Goal: Task Accomplishment & Management: Use online tool/utility

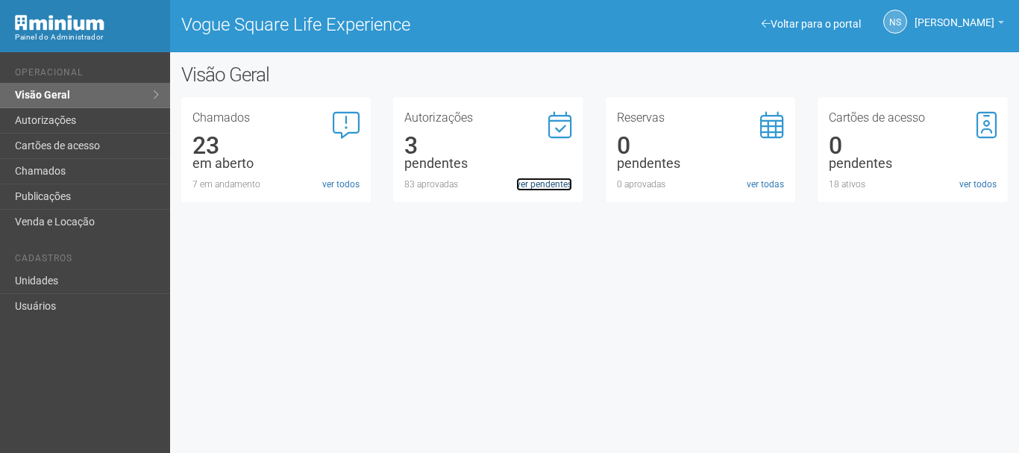
click at [550, 188] on link "ver pendentes" at bounding box center [544, 184] width 56 height 13
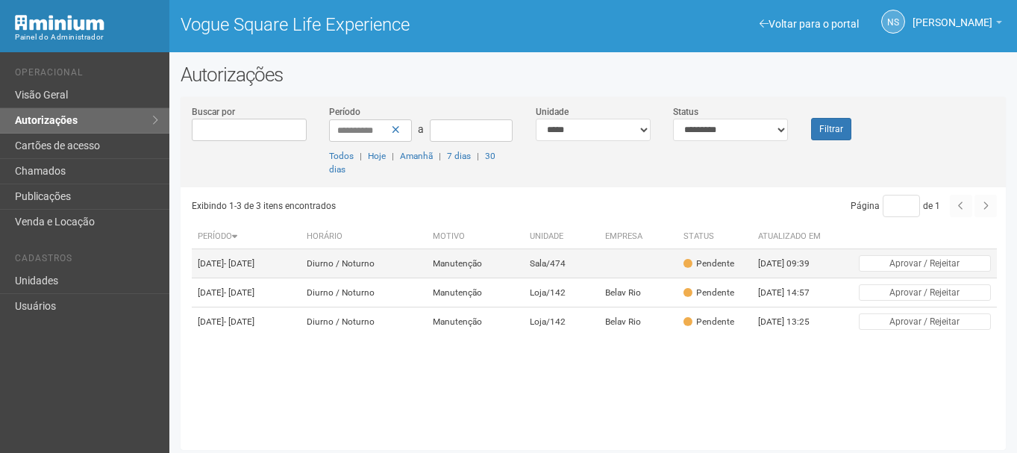
click at [483, 268] on td "Manutenção" at bounding box center [475, 263] width 97 height 29
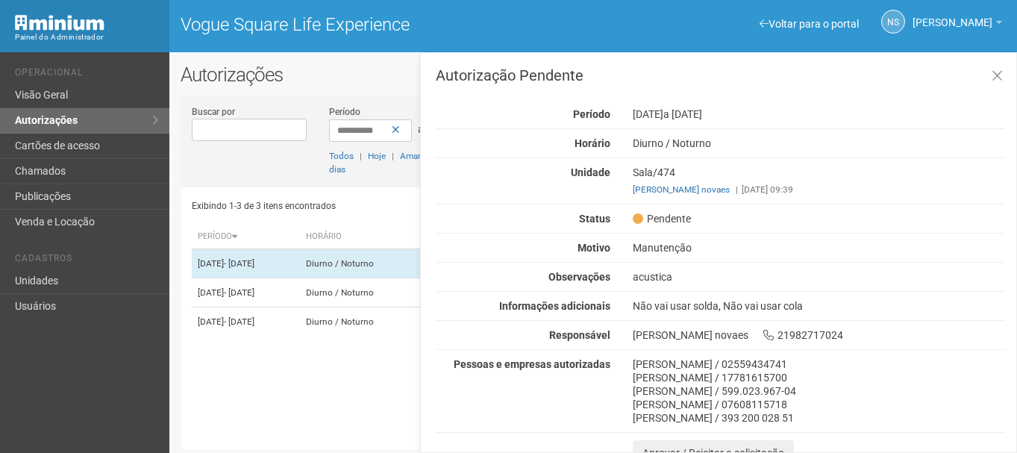
click at [650, 110] on div "30/09/2025 a 01/01/2026" at bounding box center [818, 113] width 395 height 13
click at [778, 230] on div "Autorização Pendente Período 30/09/2025 a 01/01/2026 Horário Diurno / Noturno U…" at bounding box center [720, 267] width 569 height 398
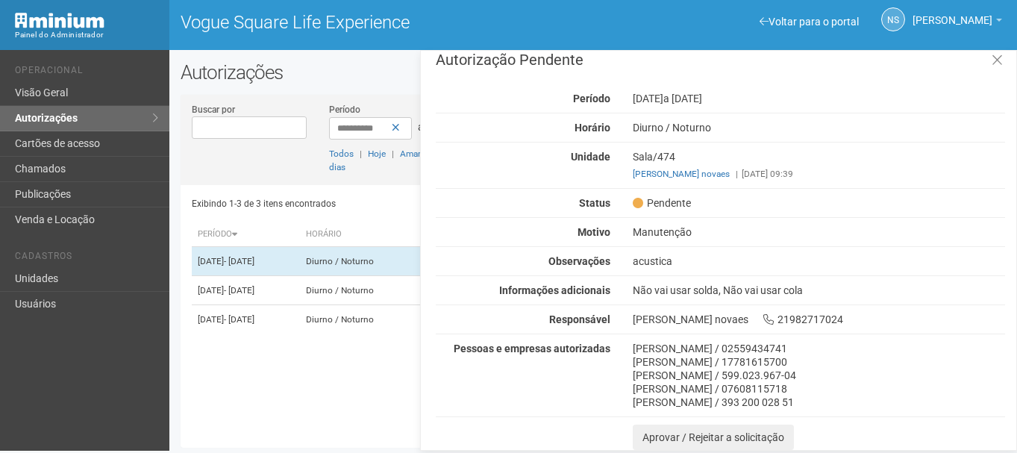
scroll to position [4, 0]
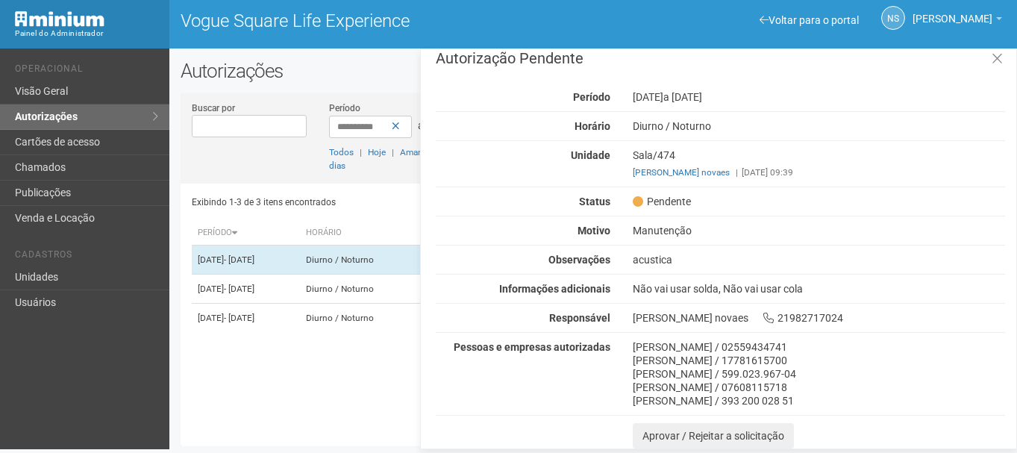
click at [626, 288] on div "Não vai usar solda, Não vai usar cola" at bounding box center [818, 288] width 395 height 13
click at [256, 207] on div "Exibindo 1-3 de 3 itens encontrados" at bounding box center [391, 202] width 398 height 22
click at [665, 248] on div "Autorização Pendente Período 30/09/2025 a 01/01/2026 Horário Diurno / Noturno U…" at bounding box center [720, 250] width 569 height 398
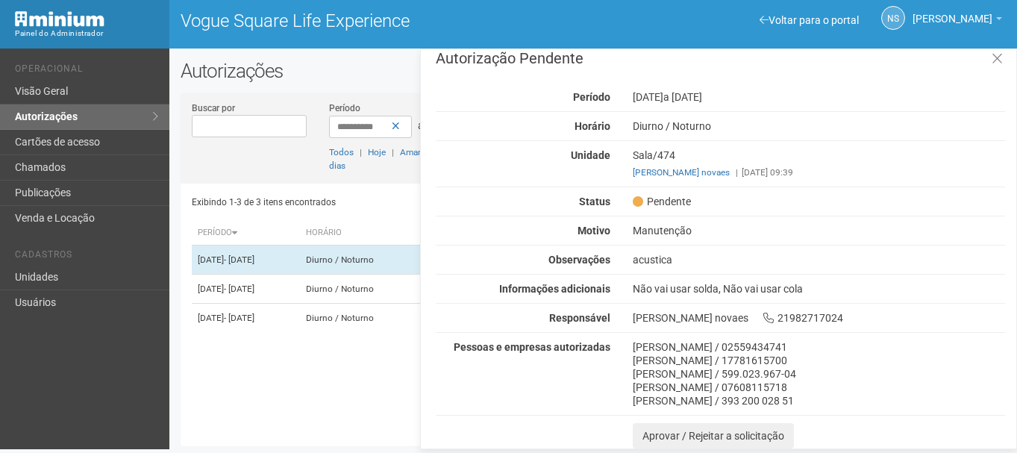
click at [665, 248] on div "Autorização Pendente Período 30/09/2025 a 01/01/2026 Horário Diurno / Noturno U…" at bounding box center [720, 250] width 569 height 398
click at [742, 165] on div "Sala/474 renato coutinho novaes | 30/09/2025 09:39" at bounding box center [818, 163] width 395 height 31
drag, startPoint x: 738, startPoint y: 168, endPoint x: 823, endPoint y: 165, distance: 85.8
click at [823, 165] on div "Sala/474 renato coutinho novaes | 30/09/2025 09:39" at bounding box center [818, 163] width 395 height 31
click at [301, 300] on td "01/10/2025 - 04/10/2025" at bounding box center [246, 288] width 109 height 29
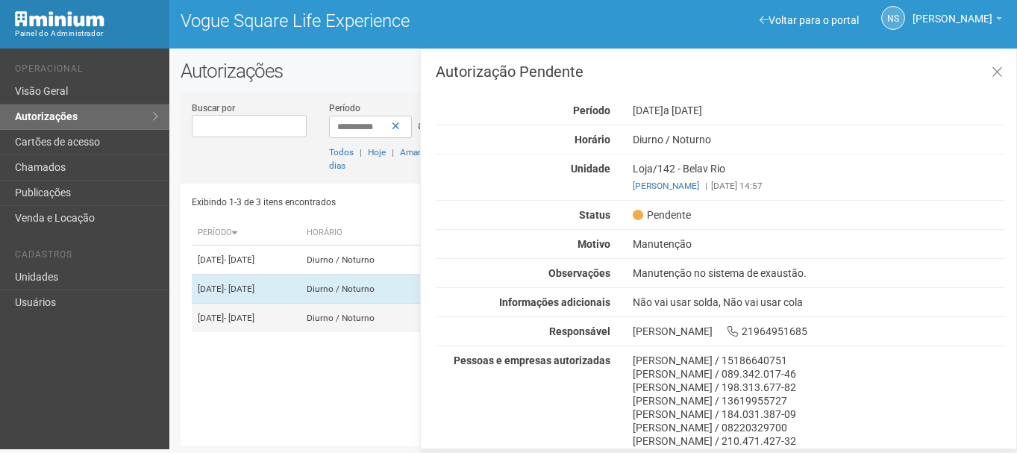
click at [301, 329] on td "01/10/2025 - 03/10/2025" at bounding box center [246, 318] width 109 height 29
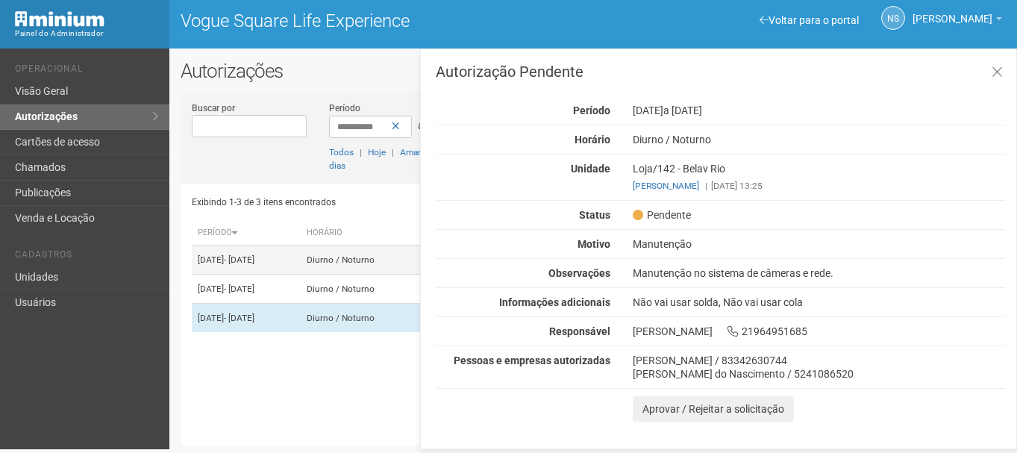
click at [301, 274] on td "30/09/2025 - 01/01/2026" at bounding box center [246, 259] width 109 height 29
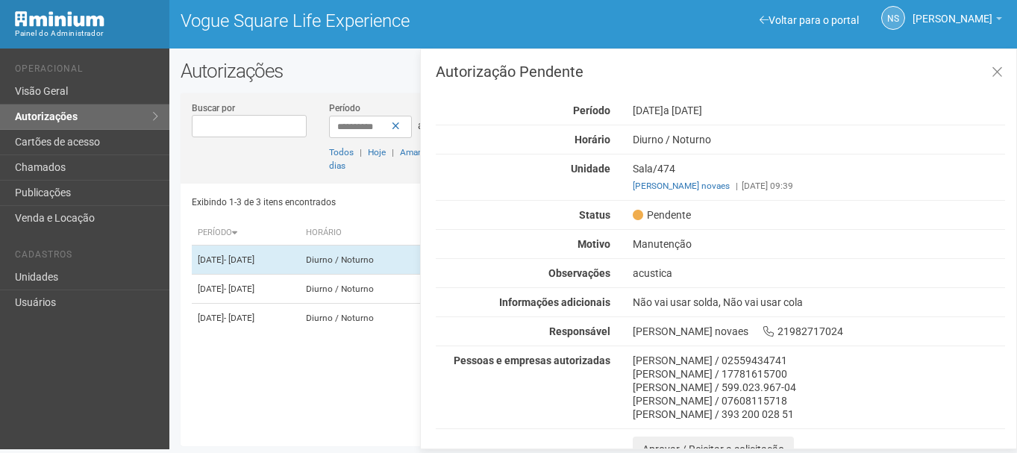
click at [757, 183] on div "renato coutinho novaes | 30/09/2025 09:39" at bounding box center [818, 185] width 372 height 13
click at [833, 192] on div "renato coutinho novaes | 30/09/2025 09:39" at bounding box center [818, 185] width 372 height 13
click at [383, 208] on div "Exibindo 1-3 de 3 itens encontrados" at bounding box center [391, 202] width 398 height 22
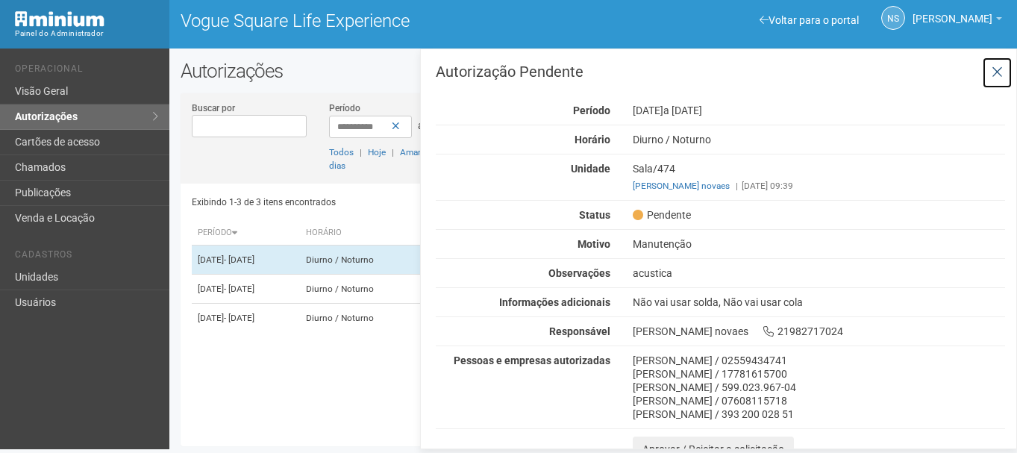
click at [993, 69] on icon at bounding box center [996, 72] width 11 height 15
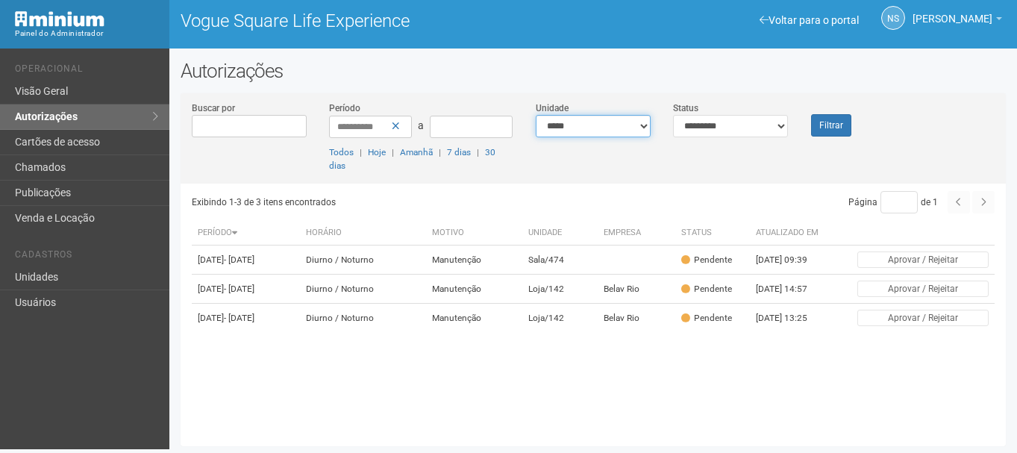
click at [558, 125] on select "**********" at bounding box center [593, 126] width 115 height 22
select select "**********"
click at [536, 115] on select "**********" at bounding box center [593, 126] width 115 height 22
click at [716, 123] on select "**********" at bounding box center [730, 126] width 115 height 22
select select "***"
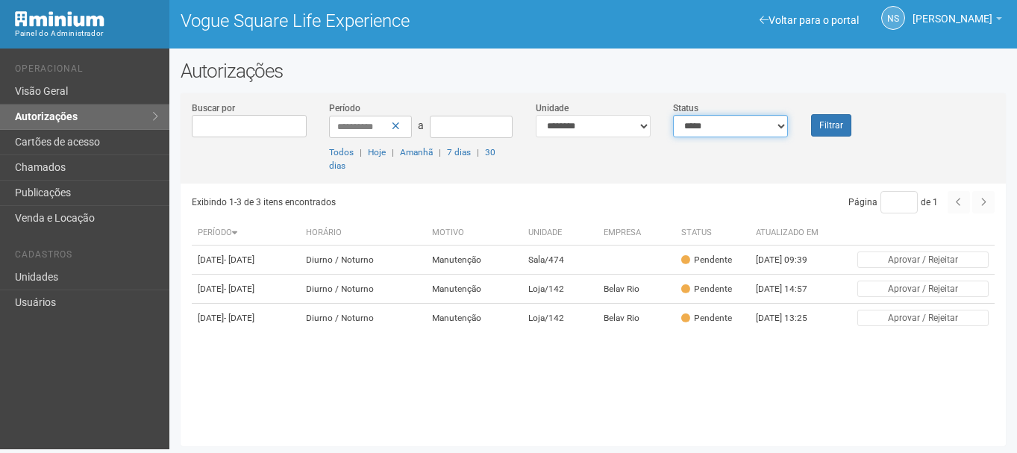
click at [673, 115] on select "**********" at bounding box center [730, 126] width 115 height 22
click at [841, 121] on button "Filtrar" at bounding box center [831, 125] width 40 height 22
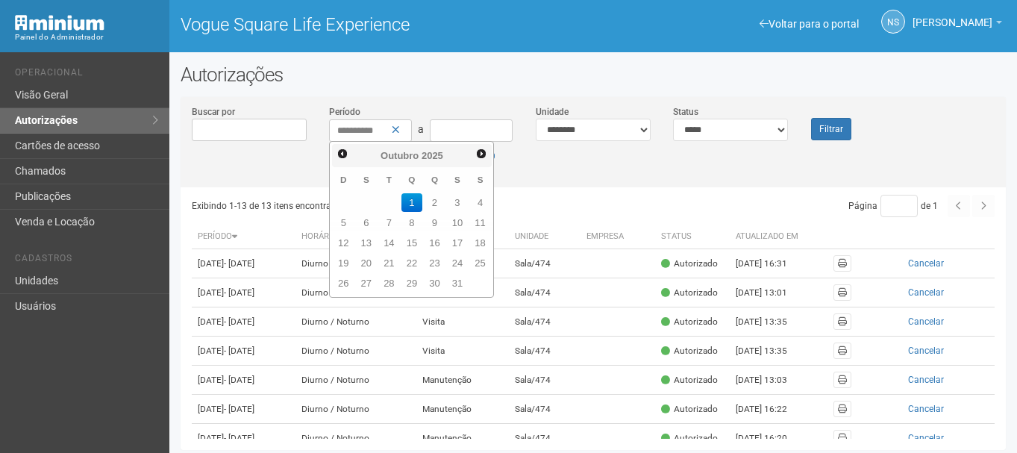
click at [776, 175] on div "**********" at bounding box center [592, 145] width 825 height 83
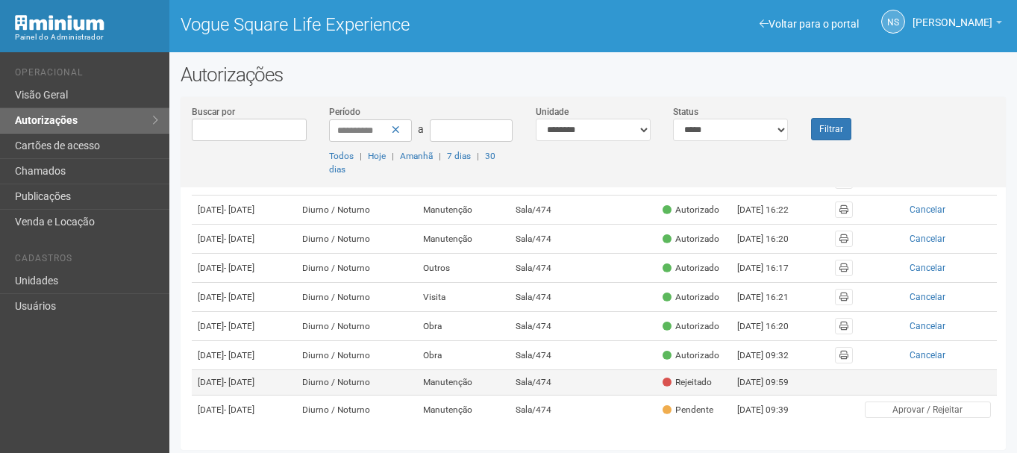
scroll to position [4, 0]
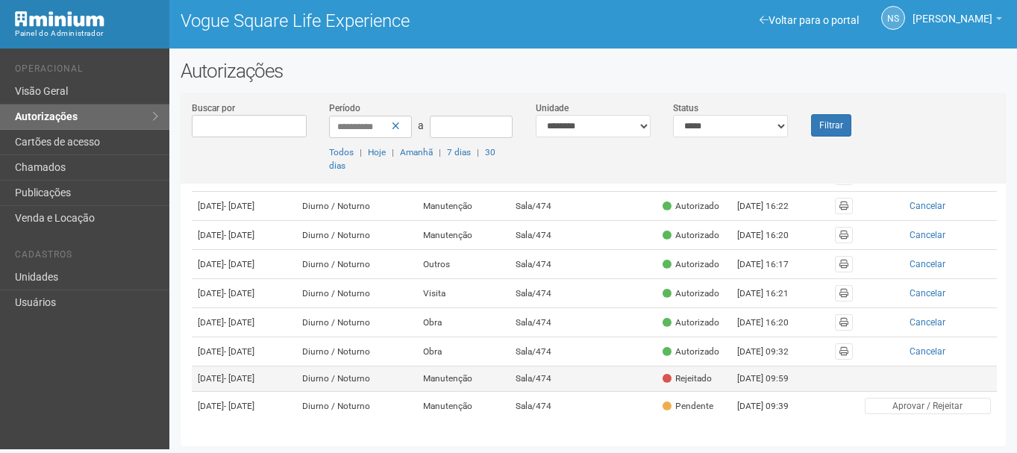
click at [482, 366] on td "Manutenção" at bounding box center [463, 378] width 92 height 25
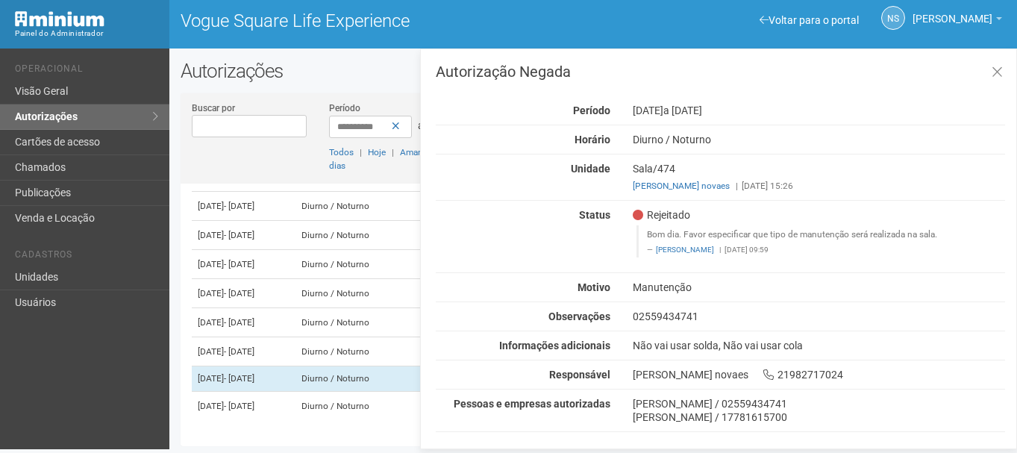
click at [758, 193] on div "Autorização Negada Período 26/09/2025 a 01/01/2026 Horário Diurno / Noturno Uni…" at bounding box center [720, 252] width 569 height 376
click at [756, 188] on div "renato coutinho novaes | 26/09/2025 15:26" at bounding box center [818, 185] width 372 height 13
click at [756, 187] on div "renato coutinho novaes | 26/09/2025 15:26" at bounding box center [818, 185] width 372 height 13
click at [798, 230] on blockquote "Bom dia. Favor especificar que tipo de manutenção será realizada na sala. Letíc…" at bounding box center [820, 241] width 368 height 32
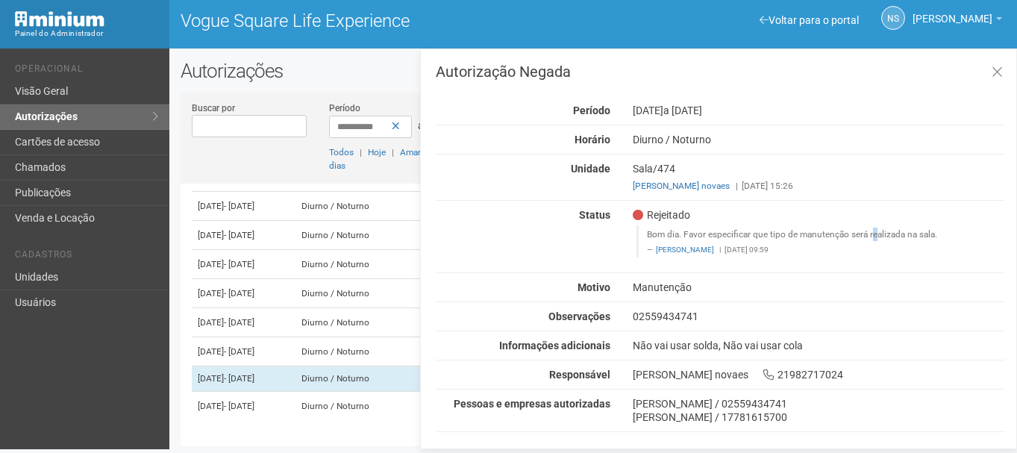
click at [797, 229] on blockquote "Bom dia. Favor especificar que tipo de manutenção será realizada na sala. Letíc…" at bounding box center [820, 241] width 368 height 32
click at [679, 230] on blockquote "Bom dia. Favor especificar que tipo de manutenção será realizada na sala. Letíc…" at bounding box center [820, 241] width 368 height 32
drag, startPoint x: 693, startPoint y: 233, endPoint x: 873, endPoint y: 228, distance: 179.8
click at [873, 228] on blockquote "Bom dia. Favor especificar que tipo de manutenção será realizada na sala. Letíc…" at bounding box center [820, 241] width 368 height 32
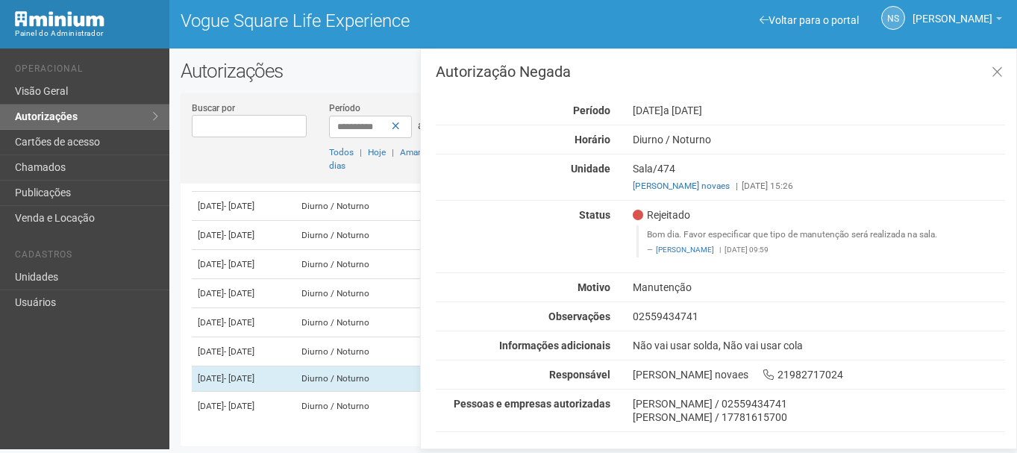
click at [773, 251] on footer "Letícia Florim | 01/10/2025 09:59" at bounding box center [822, 250] width 350 height 10
click at [741, 236] on blockquote "Bom dia. Favor especificar que tipo de manutenção será realizada na sala. Letíc…" at bounding box center [820, 241] width 368 height 32
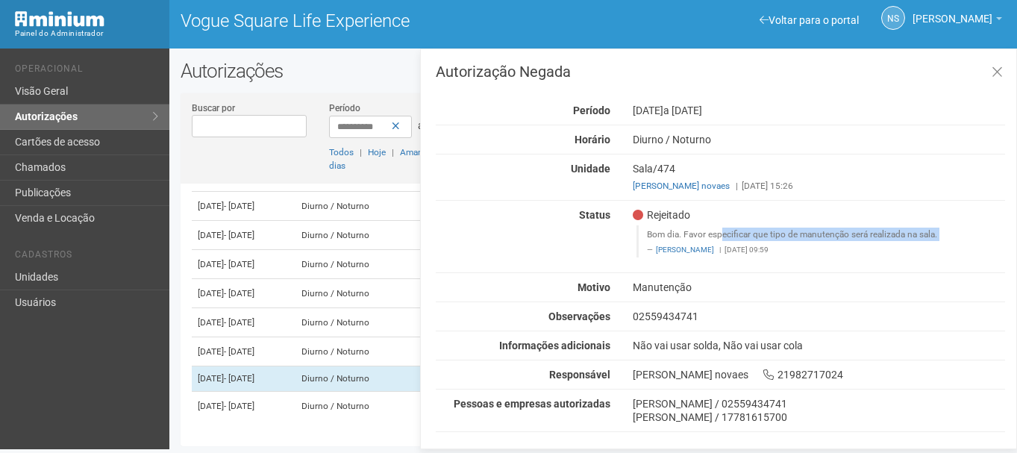
click at [741, 236] on blockquote "Bom dia. Favor especificar que tipo de manutenção será realizada na sala. Letíc…" at bounding box center [820, 241] width 368 height 32
click at [397, 395] on td "Diurno / Noturno" at bounding box center [356, 406] width 121 height 29
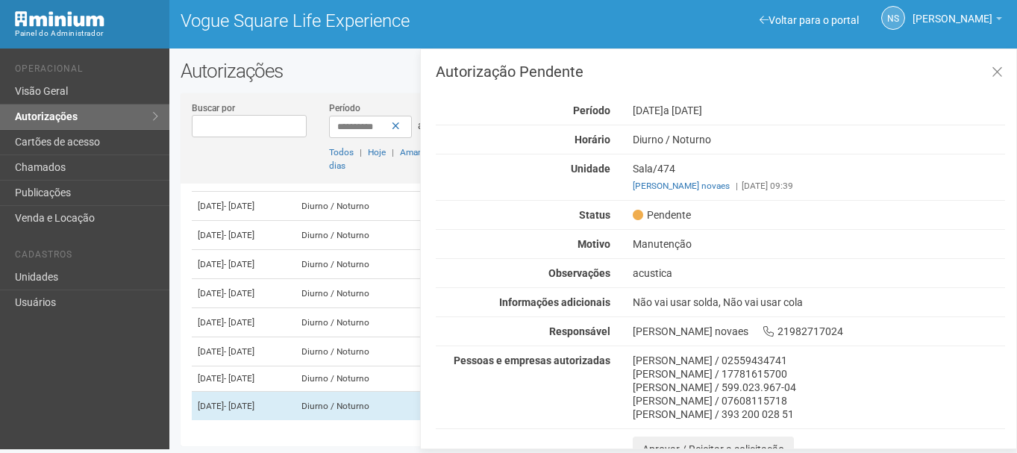
click at [647, 282] on div "Autorização Pendente Período 30/09/2025 a 01/01/2026 Horário Diurno / Noturno U…" at bounding box center [720, 263] width 569 height 398
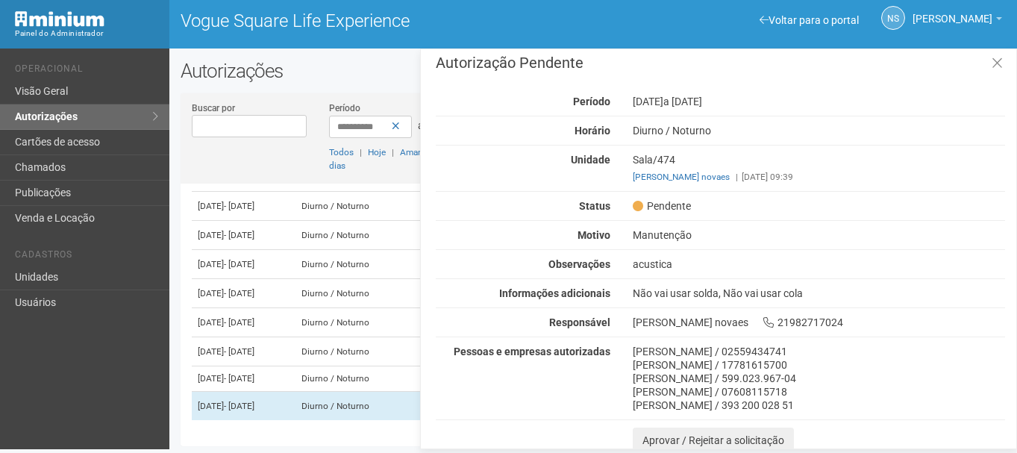
scroll to position [13, 0]
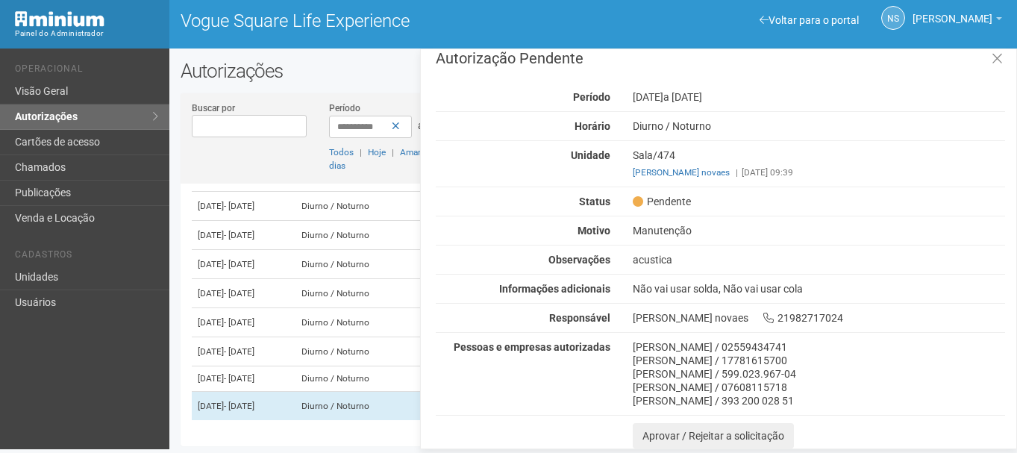
click at [640, 272] on div "Autorização Pendente Período 30/09/2025 a 01/01/2026 Horário Diurno / Noturno U…" at bounding box center [720, 250] width 569 height 398
click at [636, 264] on div "acustica" at bounding box center [818, 259] width 395 height 13
click at [632, 268] on div "Autorização Pendente Período 30/09/2025 a 01/01/2026 Horário Diurno / Noturno U…" at bounding box center [720, 250] width 569 height 398
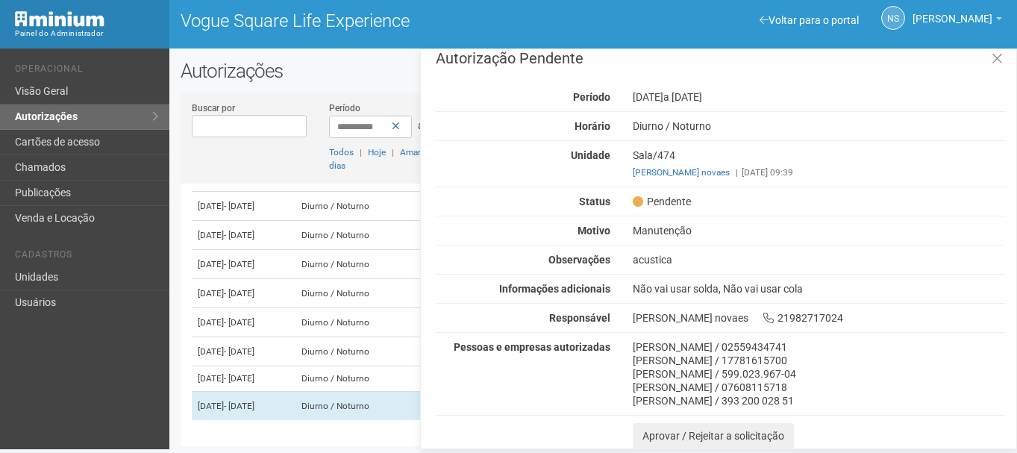
click at [632, 262] on div "acustica" at bounding box center [818, 259] width 395 height 13
click at [692, 283] on div "Não vai usar solda, Não vai usar cola" at bounding box center [818, 288] width 395 height 13
click at [692, 277] on div "Autorização Pendente Período 30/09/2025 a 01/01/2026 Horário Diurno / Noturno U…" at bounding box center [720, 250] width 569 height 398
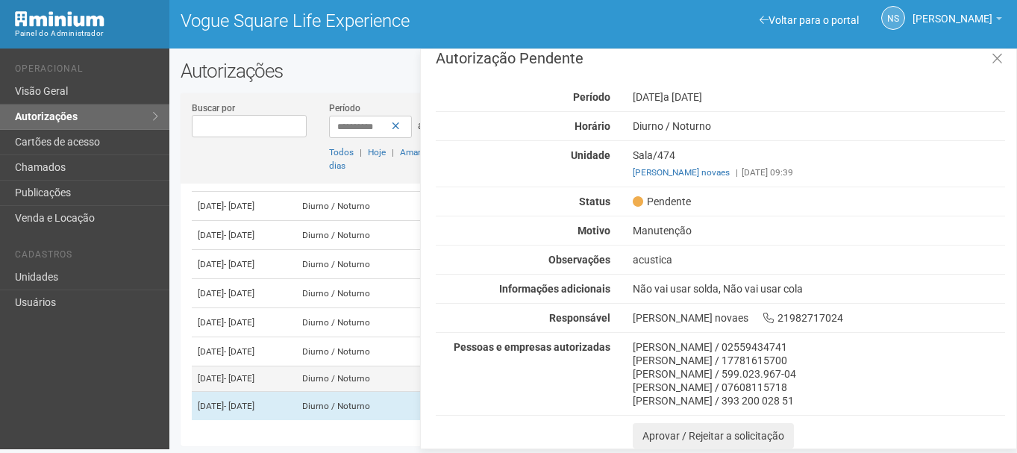
click at [295, 366] on td "26/09/2025 - 01/01/2026" at bounding box center [244, 378] width 104 height 25
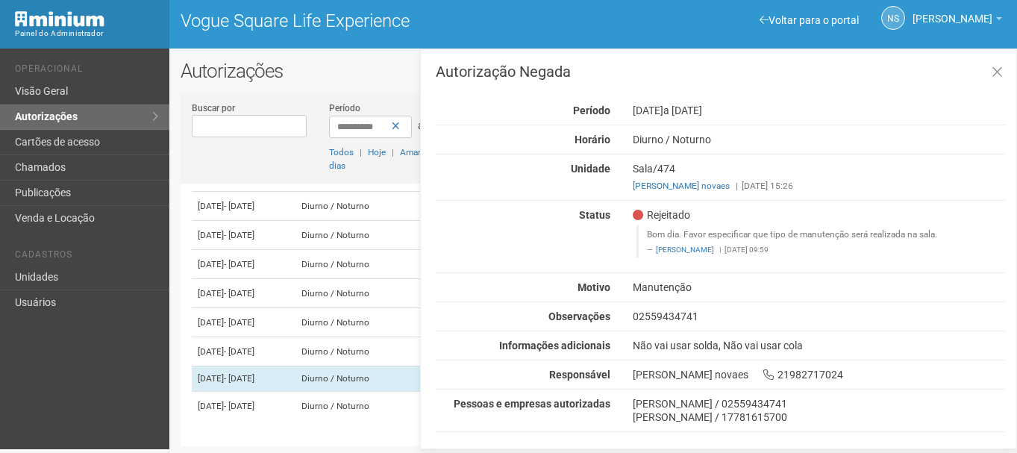
click at [644, 222] on div "Rejeitado Bom dia. Favor especificar que tipo de manutenção será realizada na s…" at bounding box center [818, 236] width 395 height 57
click at [637, 288] on div "Manutenção" at bounding box center [818, 286] width 395 height 13
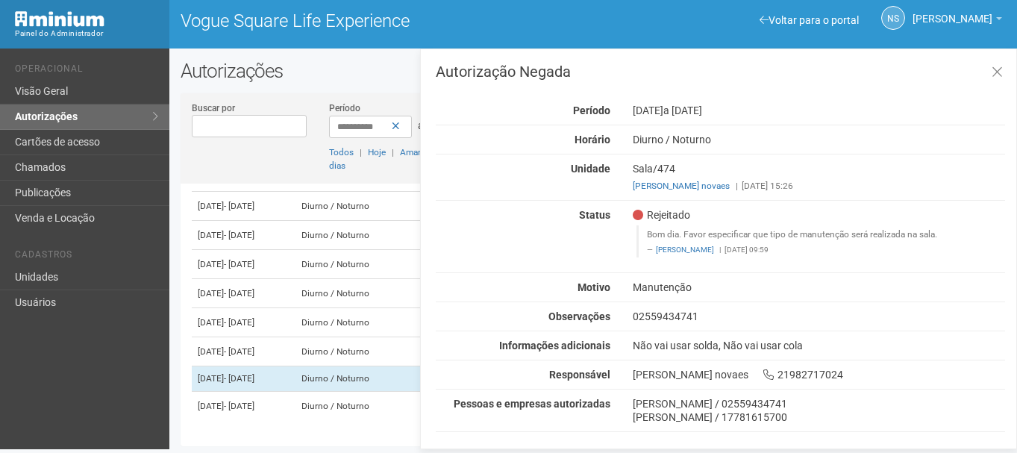
click at [716, 229] on blockquote "Bom dia. Favor especificar que tipo de manutenção será realizada na sala. Letíc…" at bounding box center [820, 241] width 368 height 32
click at [650, 288] on div "Manutenção" at bounding box center [818, 286] width 395 height 13
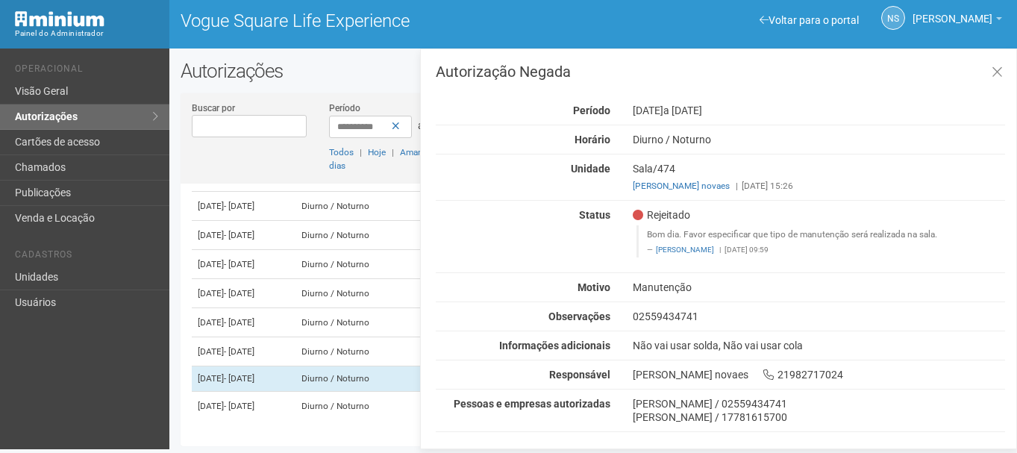
click at [650, 288] on div "Manutenção" at bounding box center [818, 286] width 395 height 13
click at [348, 398] on td "Diurno / Noturno" at bounding box center [356, 406] width 121 height 29
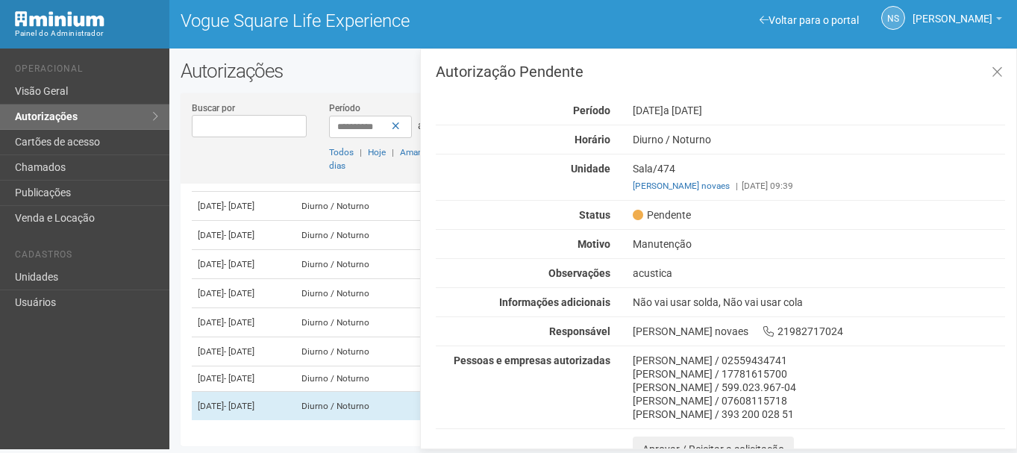
click at [691, 274] on div "acustica" at bounding box center [818, 272] width 395 height 13
click at [991, 74] on icon at bounding box center [996, 72] width 11 height 15
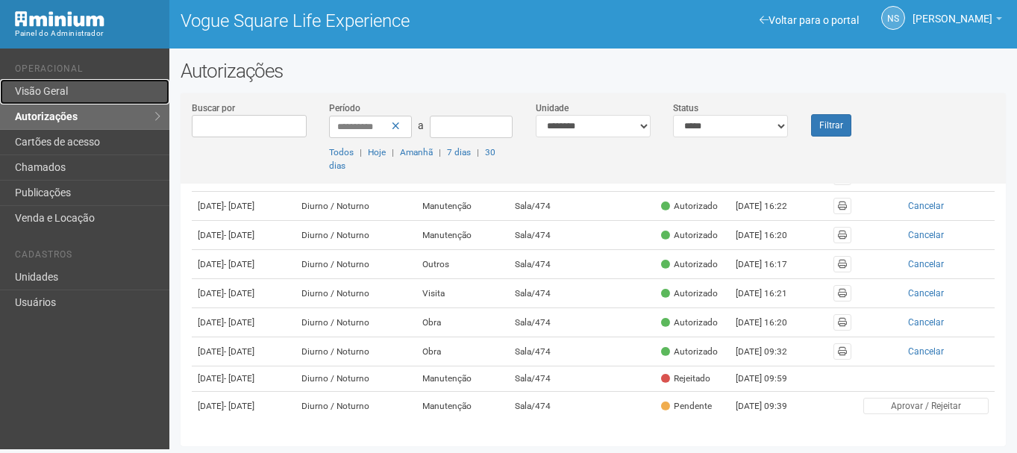
click at [105, 90] on link "Visão Geral" at bounding box center [84, 91] width 169 height 25
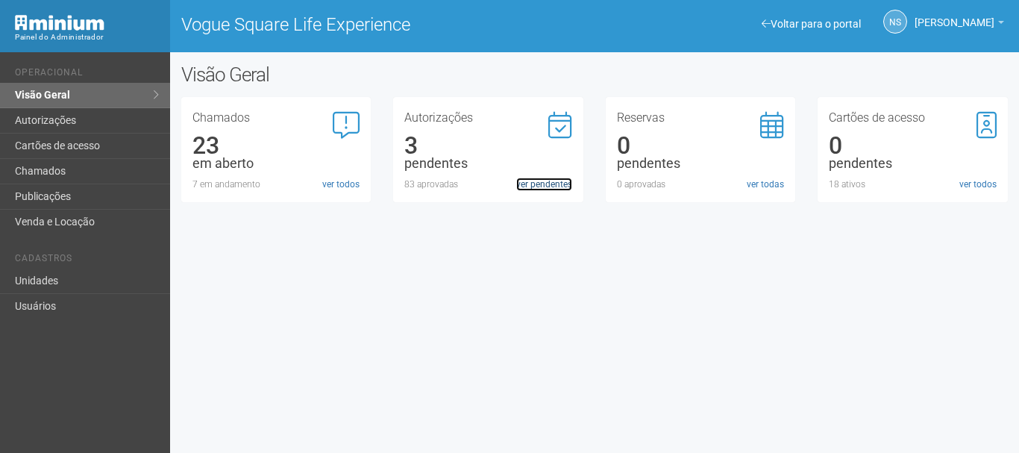
click at [544, 188] on link "ver pendentes" at bounding box center [544, 184] width 56 height 13
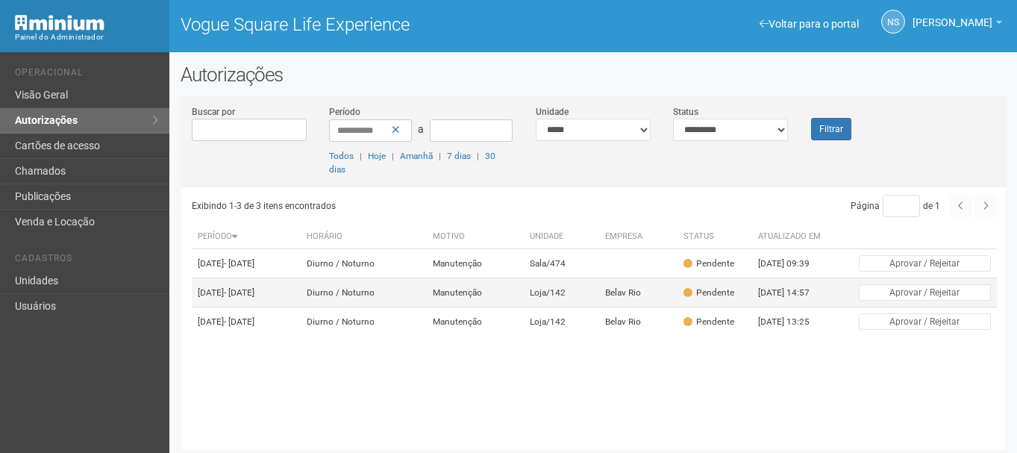
click at [565, 307] on td "Loja/142" at bounding box center [561, 292] width 75 height 29
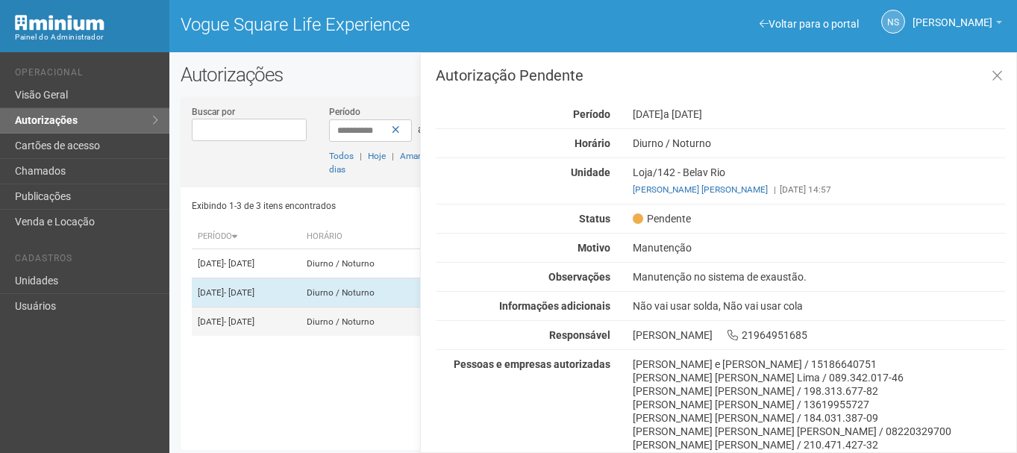
click at [388, 336] on td "Diurno / Noturno" at bounding box center [364, 321] width 126 height 29
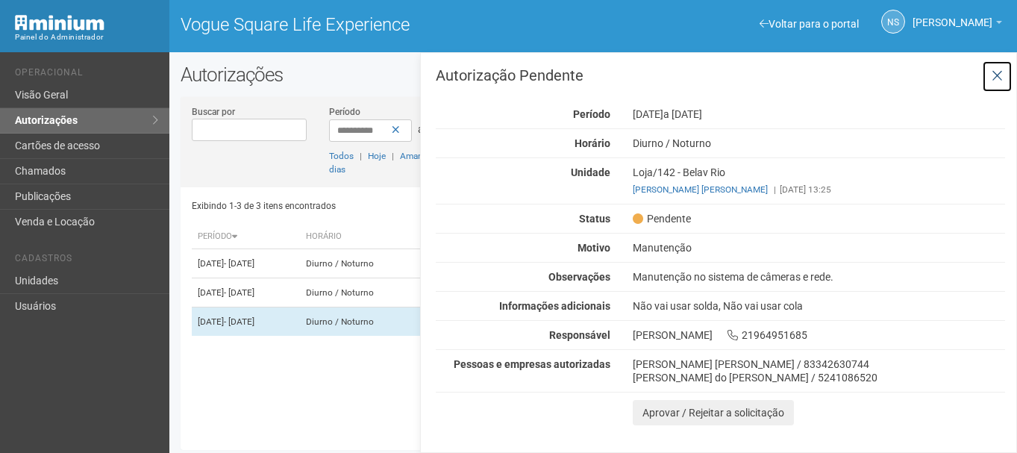
click at [995, 70] on icon at bounding box center [996, 76] width 11 height 15
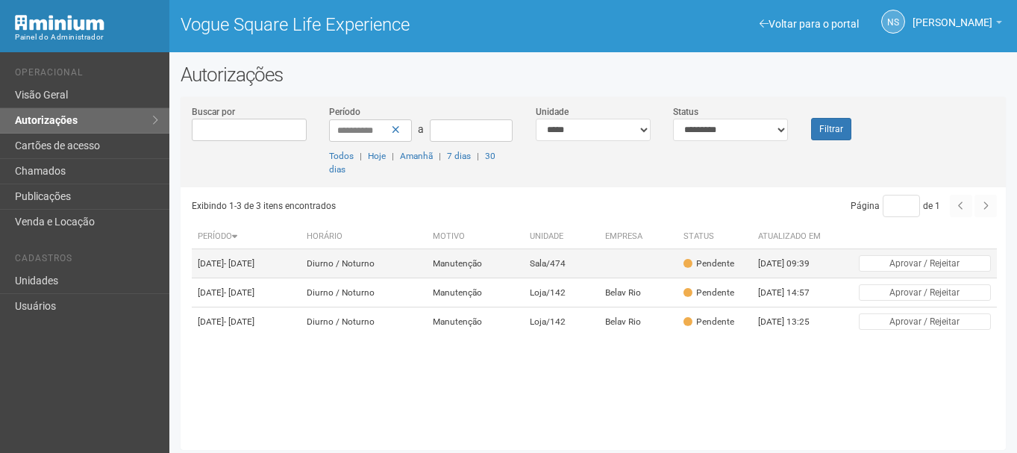
click at [218, 254] on td "30/09/2025 - 01/01/2026" at bounding box center [246, 263] width 109 height 29
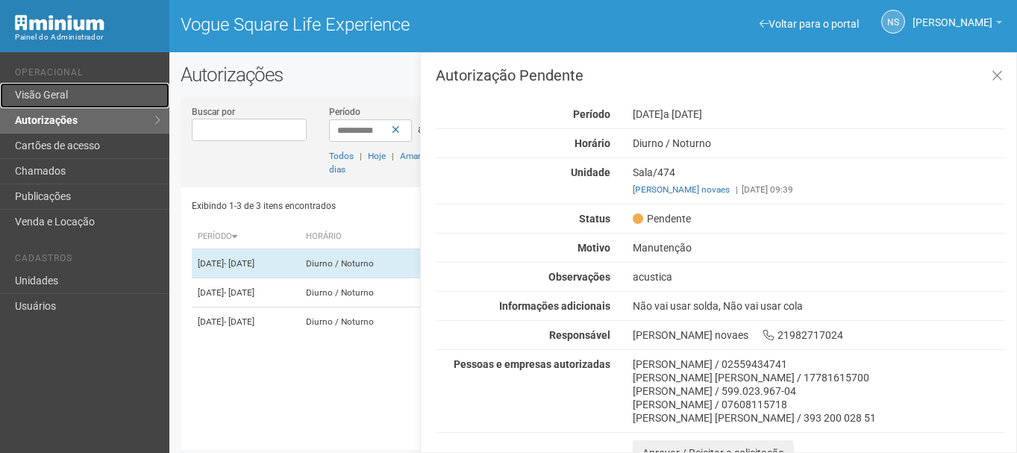
click at [80, 95] on link "Visão Geral" at bounding box center [84, 95] width 169 height 25
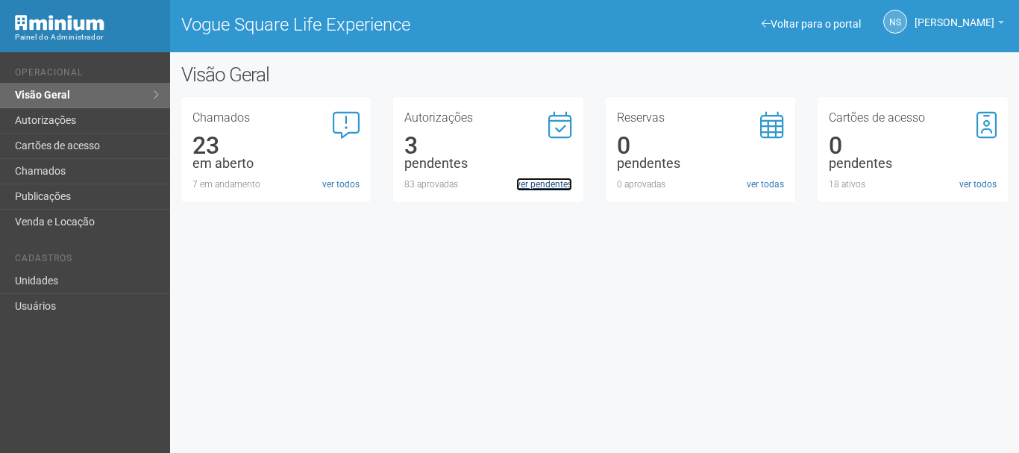
click at [547, 186] on link "ver pendentes" at bounding box center [544, 184] width 56 height 13
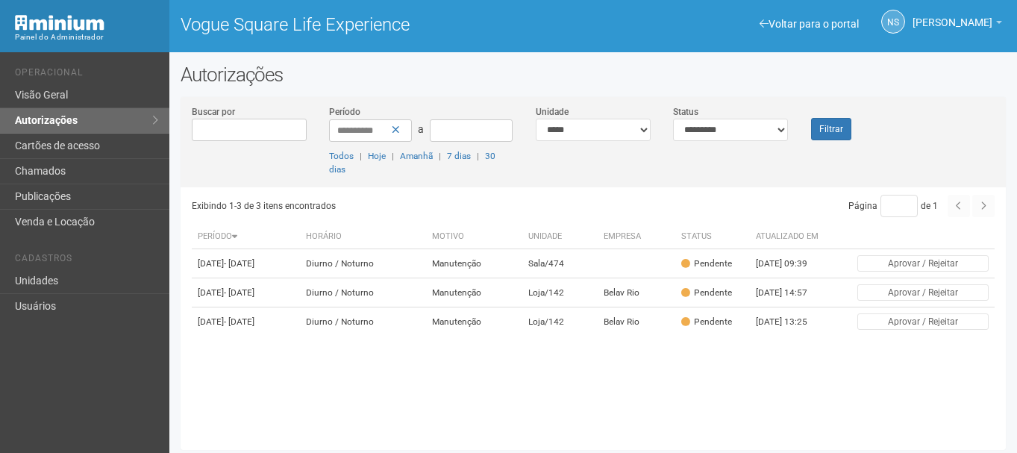
click at [465, 277] on td "Manutenção" at bounding box center [474, 263] width 96 height 29
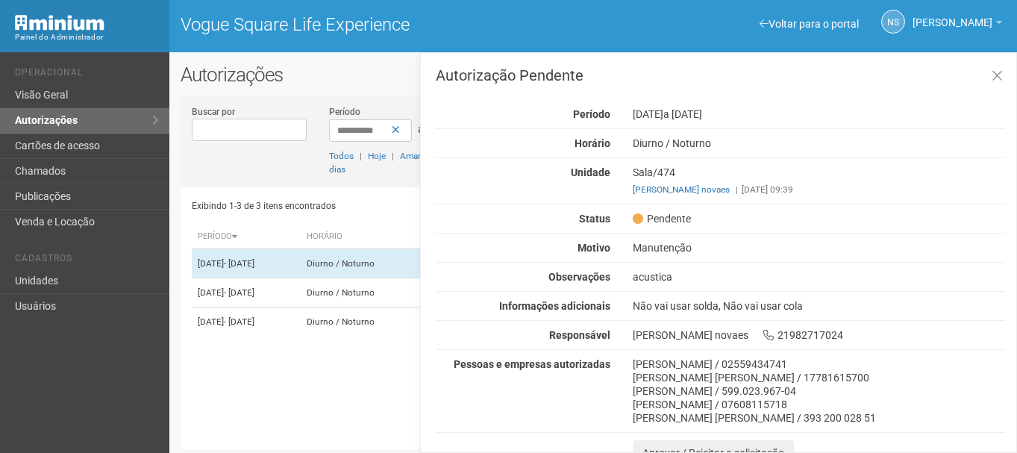
click at [335, 206] on div "Exibindo 1-3 de 3 itens encontrados" at bounding box center [391, 206] width 398 height 22
click at [367, 201] on div "Exibindo 1-3 de 3 itens encontrados" at bounding box center [391, 206] width 398 height 22
click at [1000, 67] on button at bounding box center [997, 76] width 31 height 32
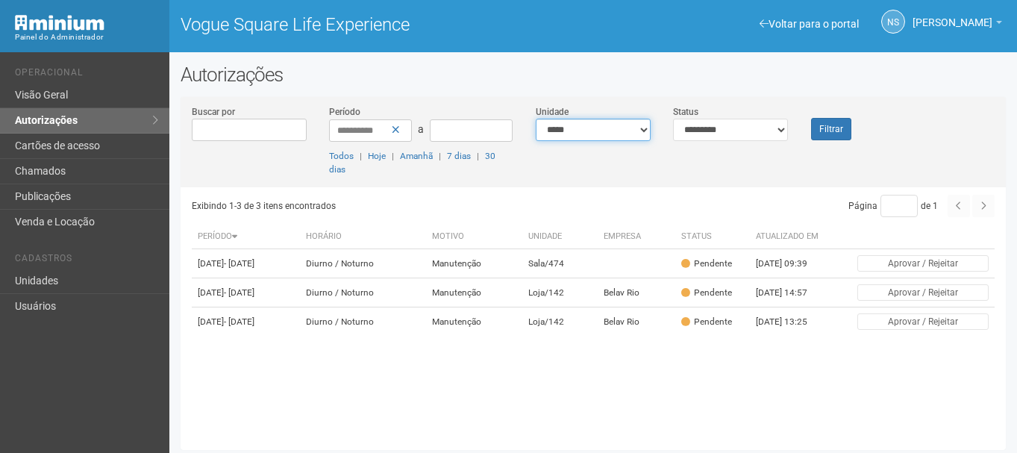
click at [647, 131] on select "**********" at bounding box center [593, 130] width 115 height 22
select select "**********"
click at [536, 119] on select "**********" at bounding box center [593, 130] width 115 height 22
click at [697, 125] on select "**********" at bounding box center [730, 130] width 115 height 22
select select "***"
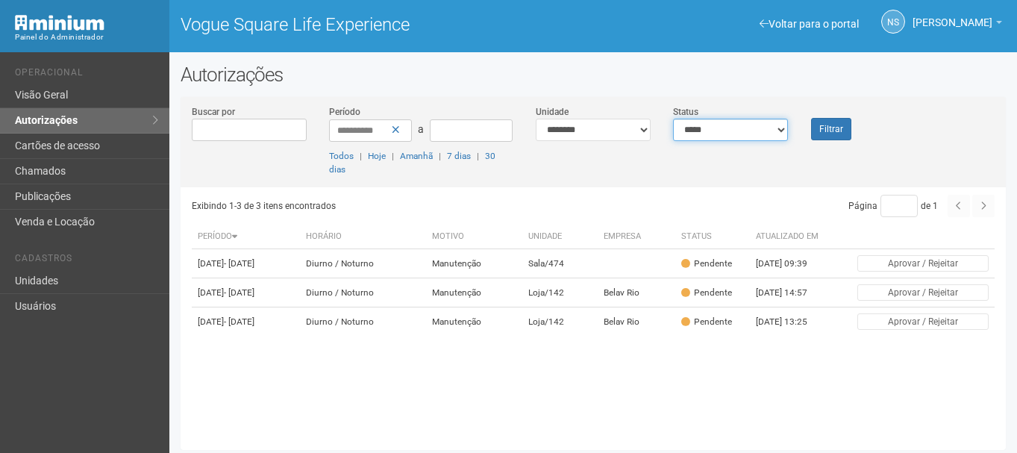
click at [673, 119] on select "**********" at bounding box center [730, 130] width 115 height 22
click at [814, 133] on button "Filtrar" at bounding box center [831, 129] width 40 height 22
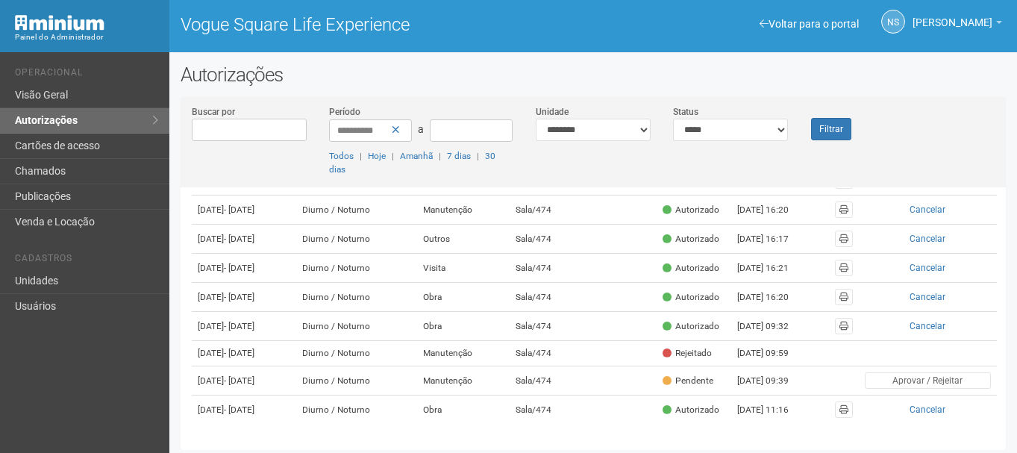
scroll to position [358, 0]
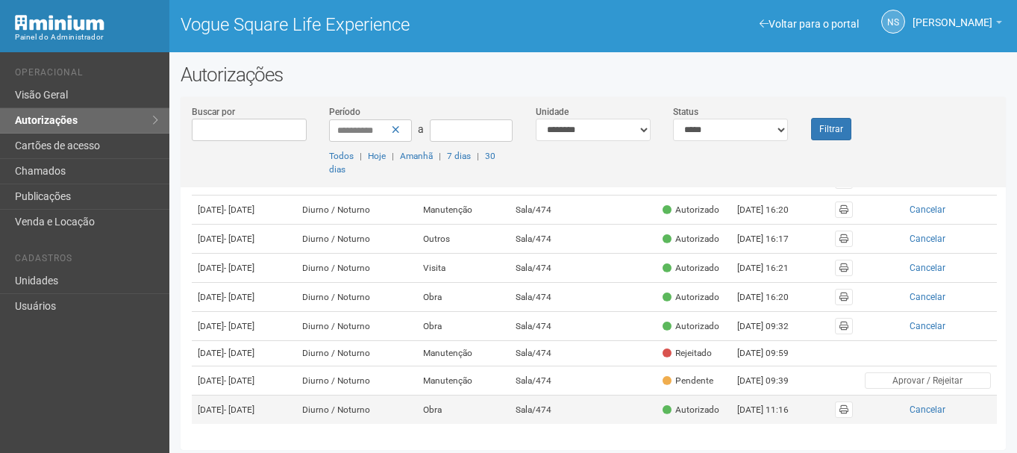
click at [480, 409] on td "Obra" at bounding box center [463, 409] width 92 height 29
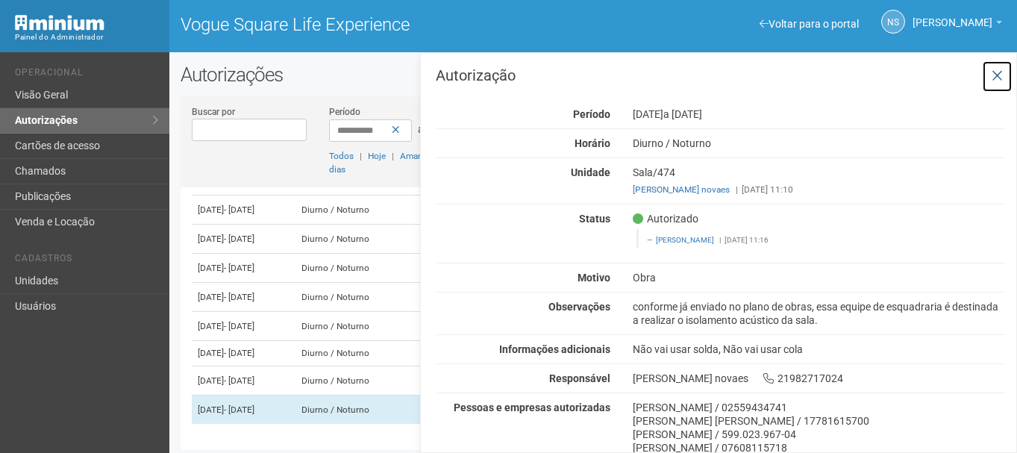
click at [993, 70] on icon at bounding box center [996, 76] width 11 height 15
